Goal: Transaction & Acquisition: Purchase product/service

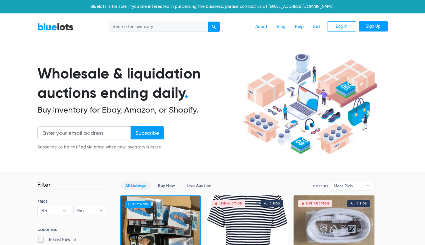
click at [131, 27] on input "search" at bounding box center [158, 27] width 99 height 11
type input "funky pops"
click at [214, 26] on button "submit" at bounding box center [214, 27] width 12 height 11
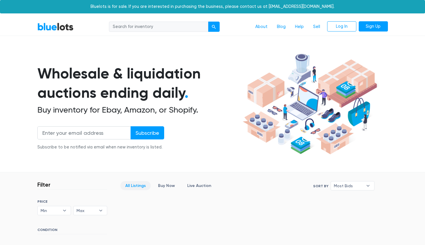
click at [125, 24] on input "search" at bounding box center [158, 27] width 99 height 11
type input "stanley cups"
click at [214, 26] on button "submit" at bounding box center [214, 27] width 12 height 11
click at [160, 186] on link "Buy Now" at bounding box center [166, 185] width 27 height 9
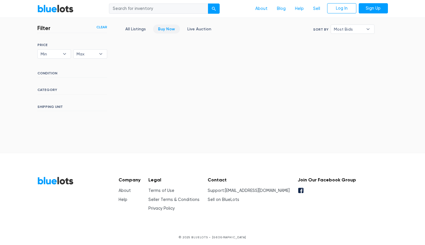
click at [65, 7] on link "BlueLots" at bounding box center [55, 8] width 36 height 8
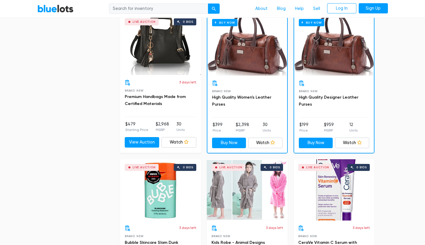
scroll to position [477, 0]
